Goal: Task Accomplishment & Management: Manage account settings

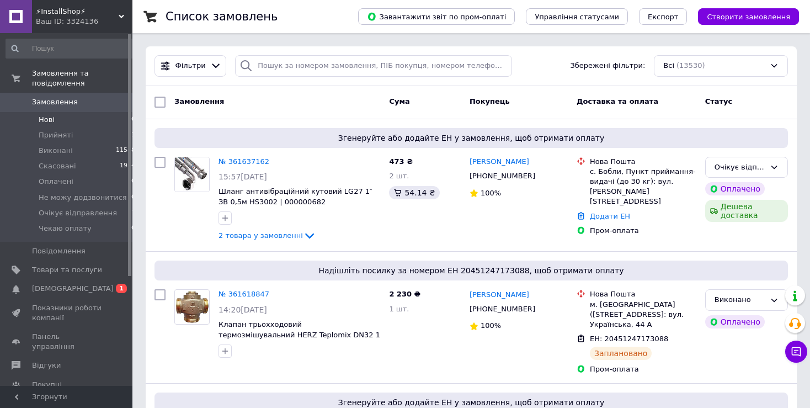
click at [54, 112] on li "Нові 0" at bounding box center [71, 119] width 142 height 15
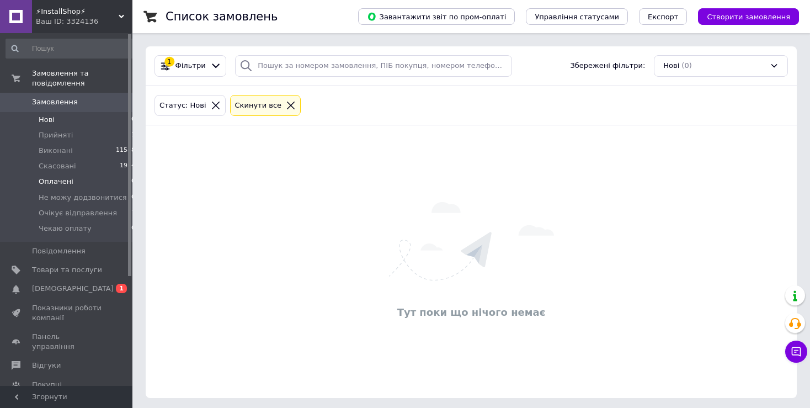
click at [43, 176] on span "Оплачені" at bounding box center [56, 181] width 35 height 10
click at [71, 208] on span "Очікує відправлення" at bounding box center [78, 213] width 78 height 10
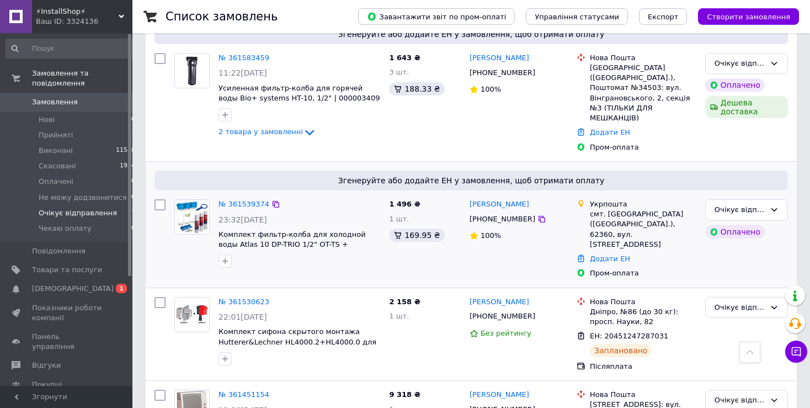
scroll to position [571, 0]
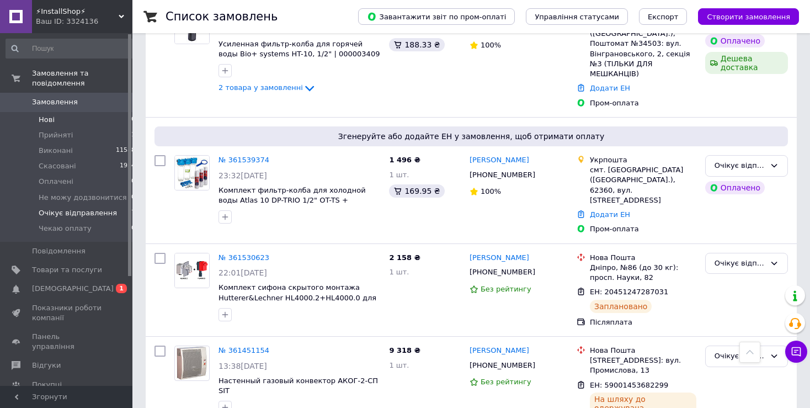
click at [30, 112] on li "Нові 0" at bounding box center [71, 119] width 142 height 15
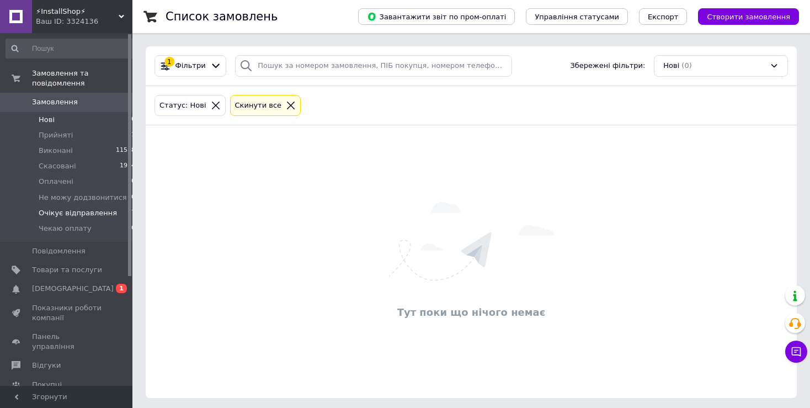
click at [71, 208] on span "Очікує відправлення" at bounding box center [78, 213] width 78 height 10
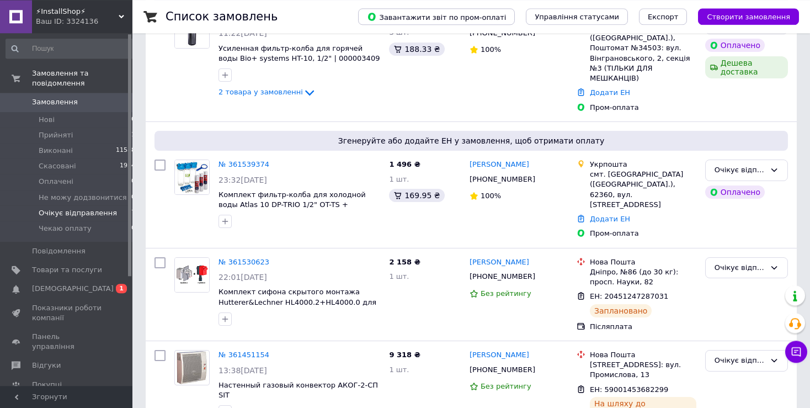
scroll to position [571, 0]
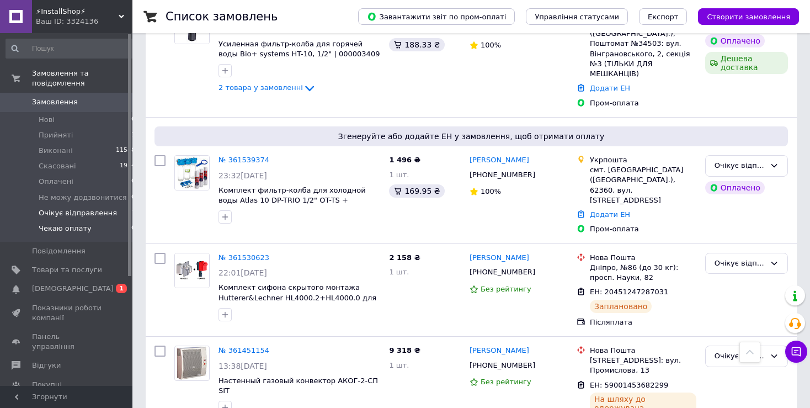
click at [77, 223] on span "Чекаю оплату" at bounding box center [65, 228] width 53 height 10
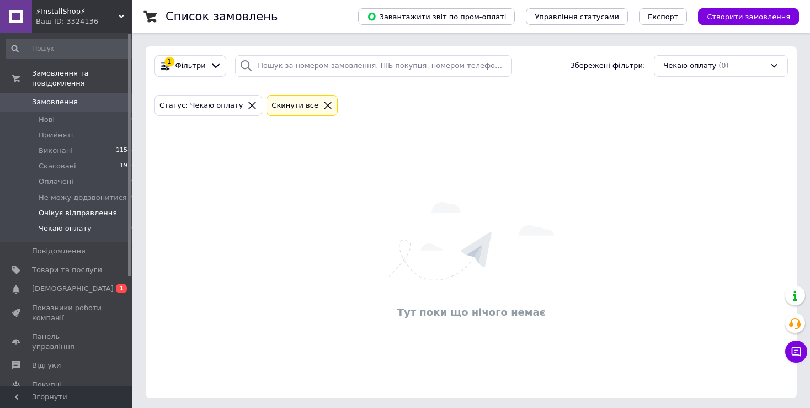
click at [77, 208] on span "Очікує відправлення" at bounding box center [78, 213] width 78 height 10
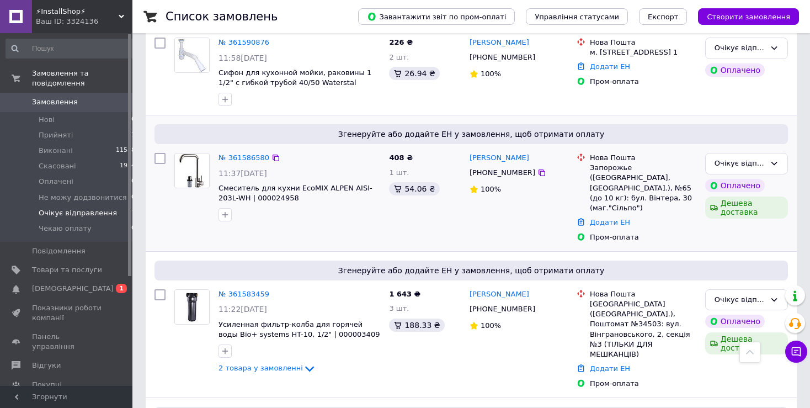
scroll to position [465, 0]
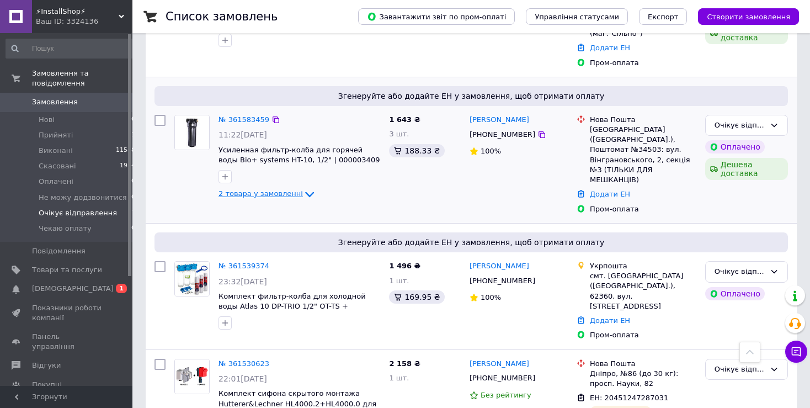
click at [242, 189] on span "2 товара у замовленні" at bounding box center [260, 193] width 84 height 8
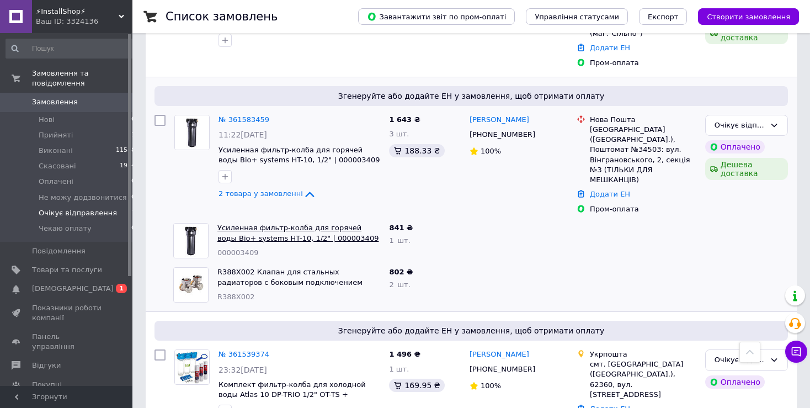
scroll to position [660, 0]
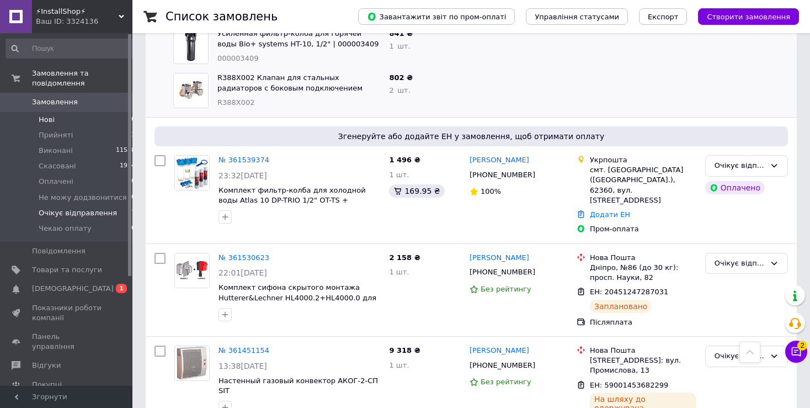
click at [39, 115] on span "Нові" at bounding box center [47, 120] width 16 height 10
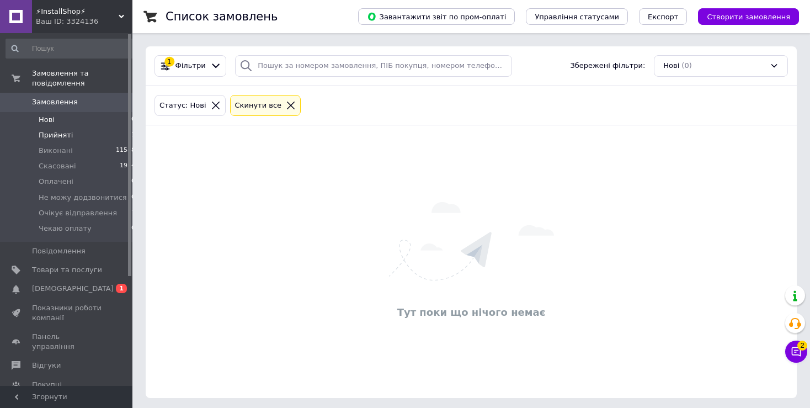
click at [55, 130] on span "Прийняті" at bounding box center [56, 135] width 34 height 10
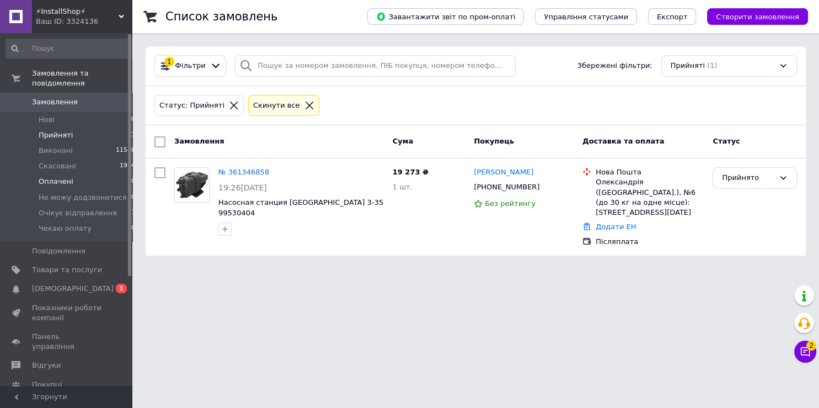
click at [63, 176] on span "Оплачені" at bounding box center [56, 181] width 35 height 10
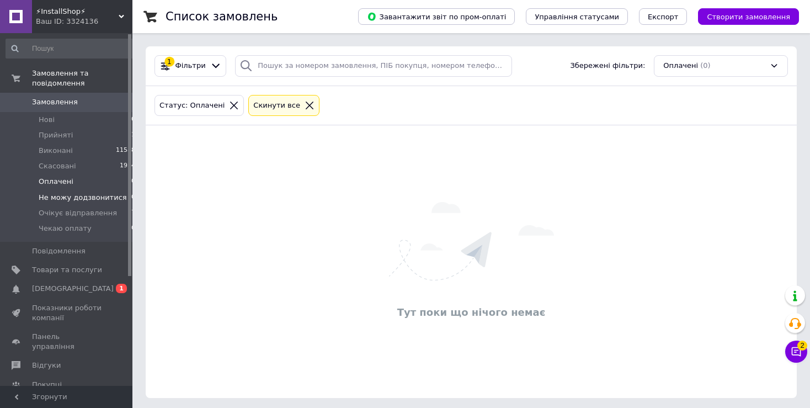
click at [96, 192] on span "Не можу додзвонитися" at bounding box center [83, 197] width 88 height 10
click at [77, 208] on span "Очікує відправлення" at bounding box center [78, 213] width 78 height 10
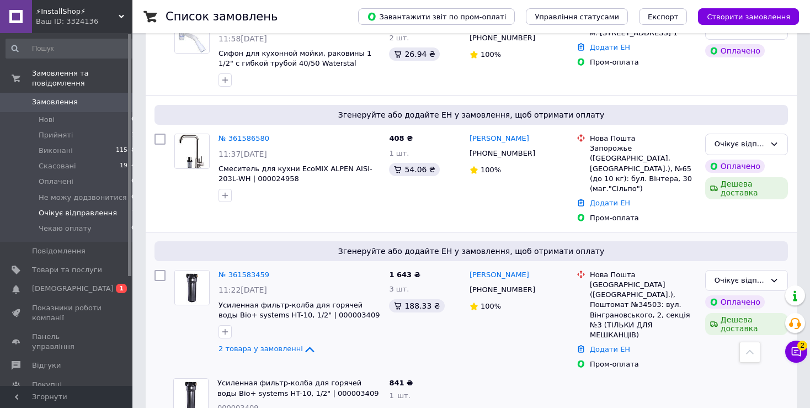
scroll to position [427, 0]
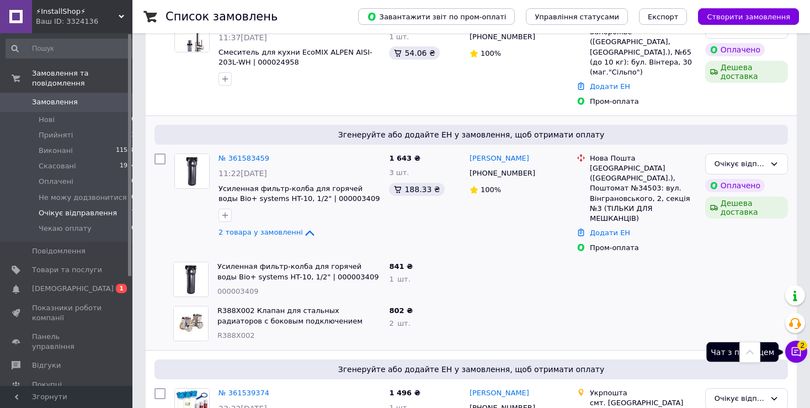
click at [791, 346] on icon at bounding box center [795, 351] width 11 height 11
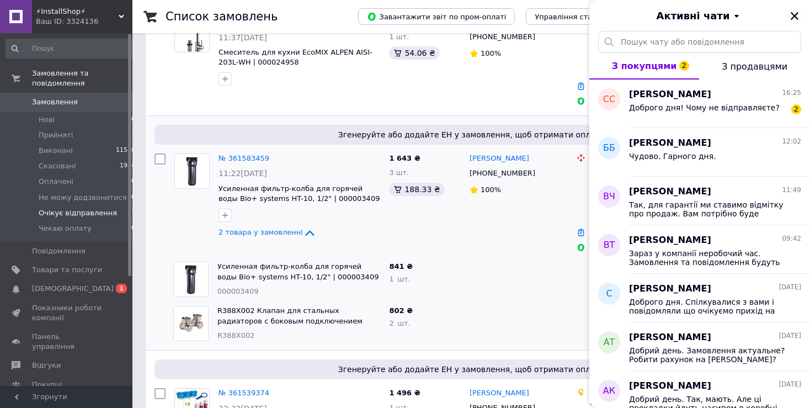
click at [793, 21] on icon "Закрити" at bounding box center [794, 16] width 10 height 10
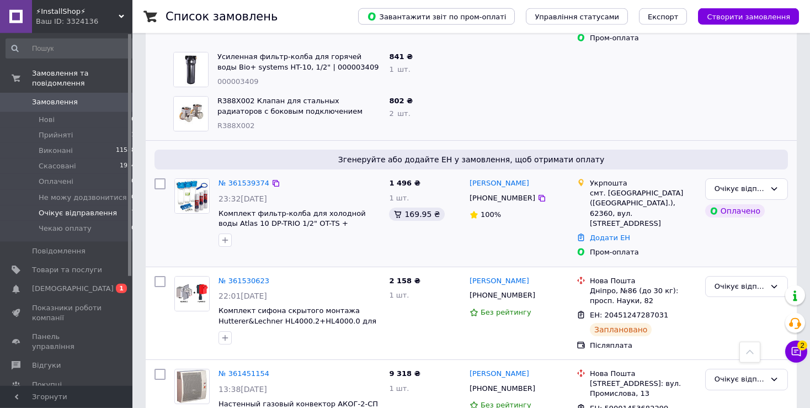
scroll to position [660, 0]
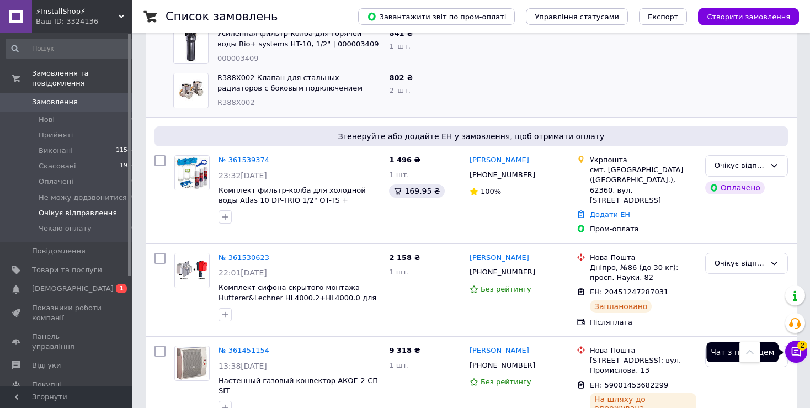
click at [796, 360] on button "Чат з покупцем 2" at bounding box center [796, 351] width 22 height 22
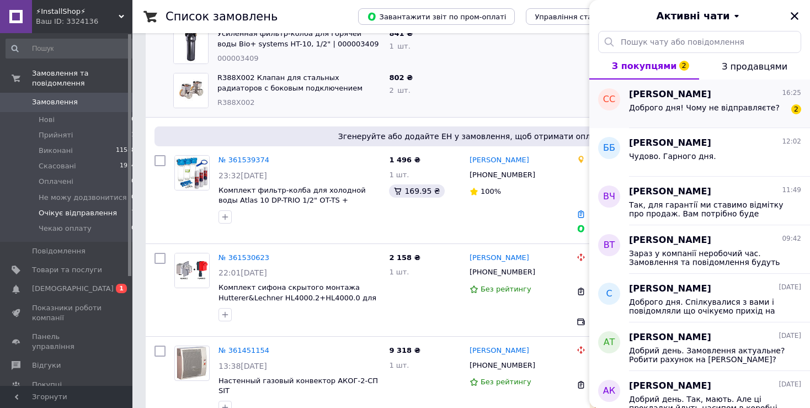
click at [714, 111] on span "Доброго дня! Чому не відправляєте?" at bounding box center [704, 107] width 151 height 9
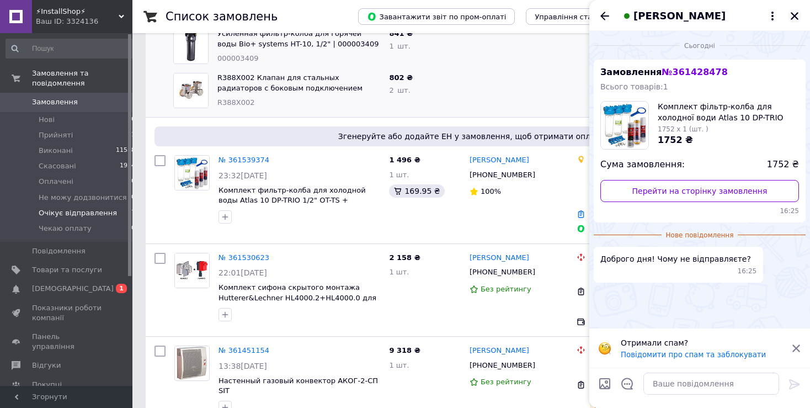
click at [798, 18] on icon "Закрити" at bounding box center [794, 16] width 10 height 10
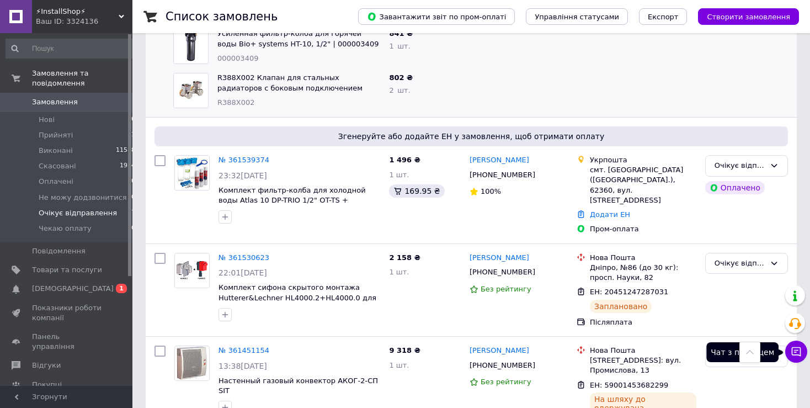
click at [799, 356] on icon at bounding box center [795, 351] width 11 height 11
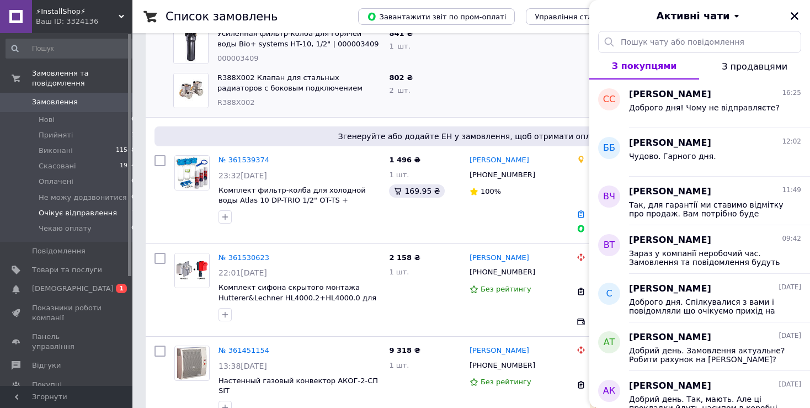
drag, startPoint x: 797, startPoint y: 15, endPoint x: 724, endPoint y: 77, distance: 95.5
click at [797, 16] on icon "Закрити" at bounding box center [794, 16] width 10 height 10
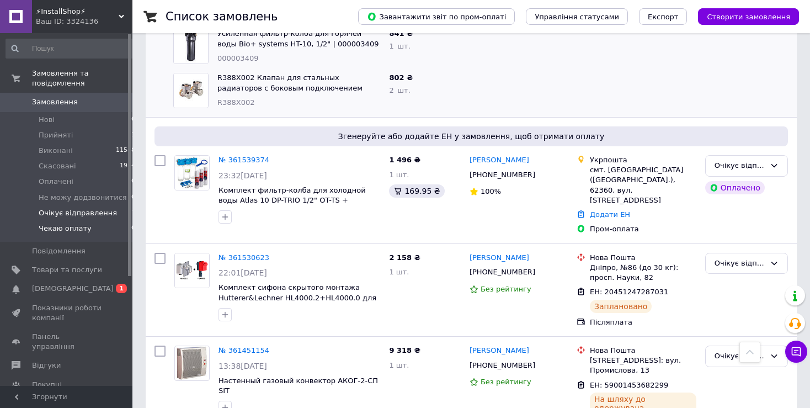
click at [85, 221] on li "Чекаю оплату 0" at bounding box center [71, 231] width 142 height 21
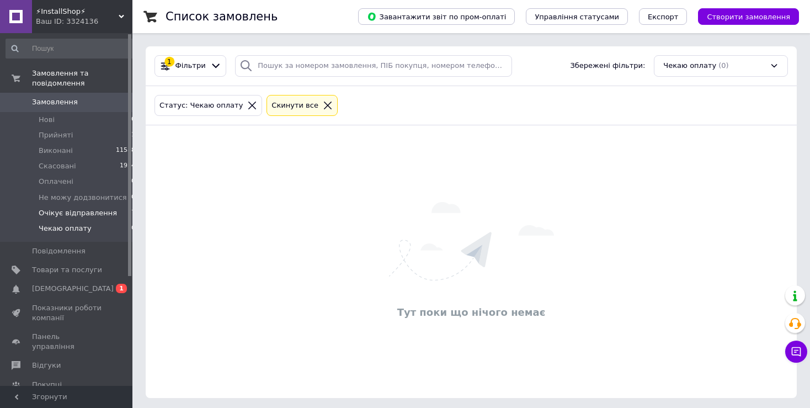
click at [100, 208] on span "Очікує відправлення" at bounding box center [78, 213] width 78 height 10
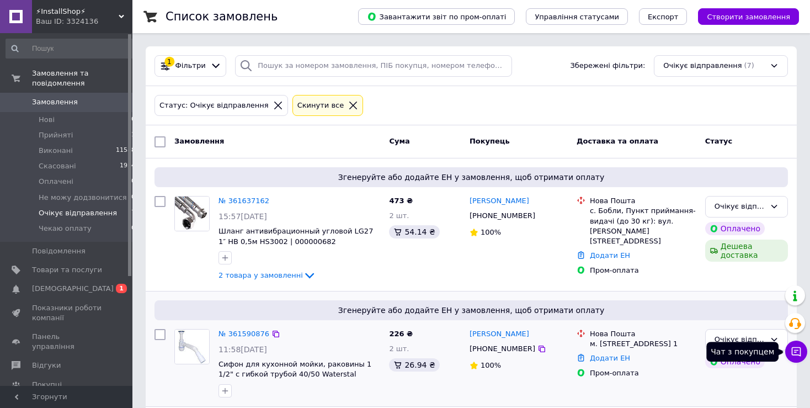
click at [788, 350] on button "Чат з покупцем" at bounding box center [796, 351] width 22 height 22
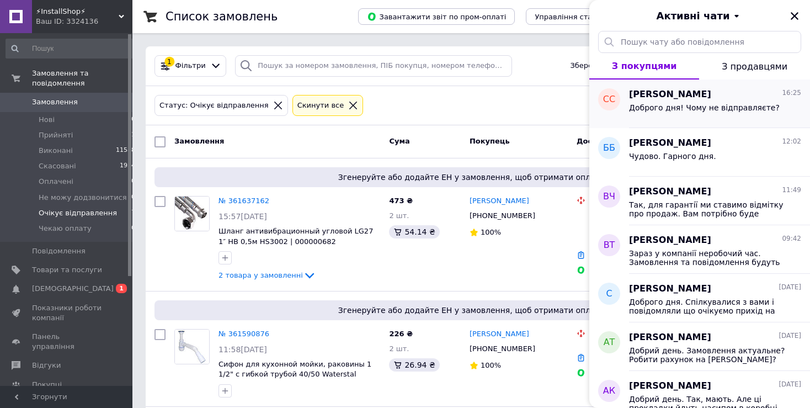
click at [646, 96] on span "[PERSON_NAME]" at bounding box center [670, 94] width 82 height 13
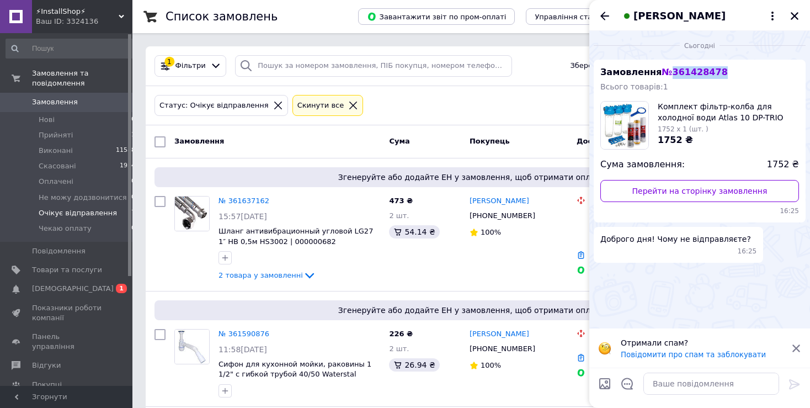
drag, startPoint x: 714, startPoint y: 74, endPoint x: 668, endPoint y: 75, distance: 46.3
click at [668, 75] on div "Замовлення № 361428478 Всього товарів: 1 Комплект фільтр-колба для холодної вод…" at bounding box center [699, 141] width 212 height 163
click at [686, 383] on textarea at bounding box center [711, 383] width 136 height 22
click at [803, 354] on div "Отримали спам? Повідомити про спам та заблокувати" at bounding box center [699, 347] width 221 height 39
drag, startPoint x: 796, startPoint y: 15, endPoint x: 783, endPoint y: 26, distance: 17.6
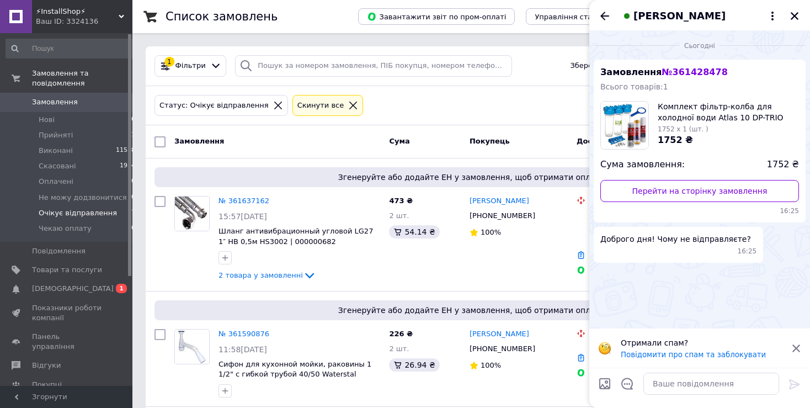
click at [794, 18] on icon "Закрити" at bounding box center [794, 16] width 10 height 10
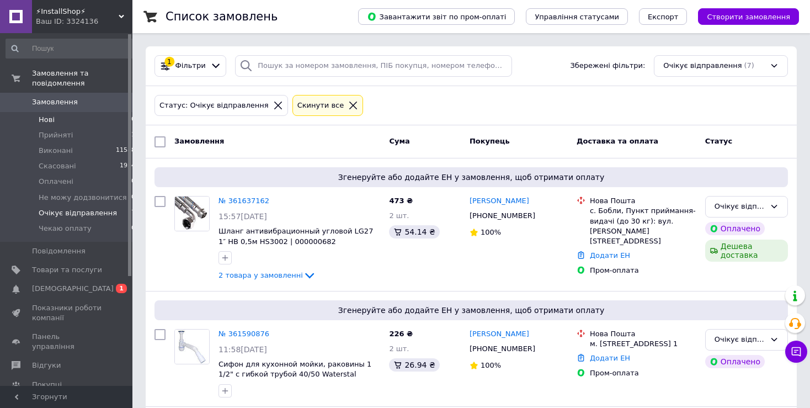
click at [41, 115] on span "Нові" at bounding box center [47, 120] width 16 height 10
